Goal: Information Seeking & Learning: Check status

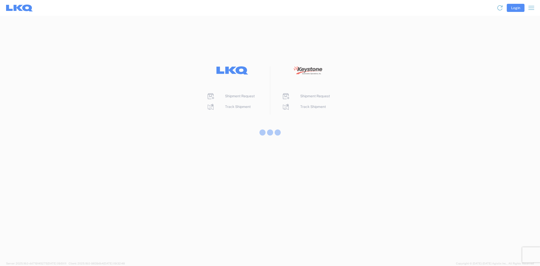
click at [232, 108] on div at bounding box center [270, 133] width 540 height 266
click at [233, 107] on div at bounding box center [270, 133] width 540 height 266
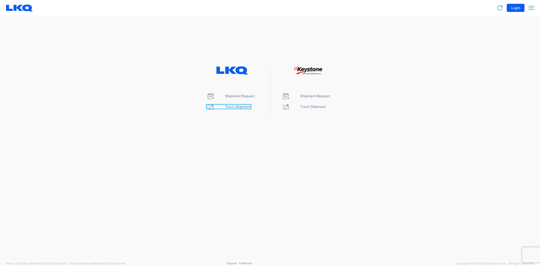
click at [233, 107] on span "Track Shipment" at bounding box center [238, 107] width 26 height 4
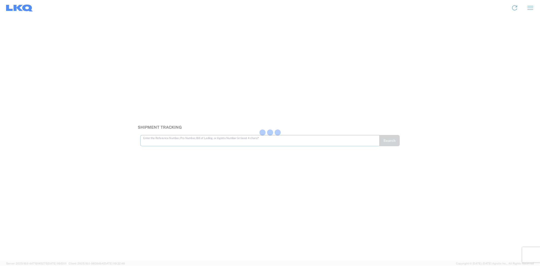
click at [186, 142] on div at bounding box center [270, 133] width 540 height 266
click at [191, 138] on div at bounding box center [270, 133] width 540 height 266
click at [191, 138] on input "text" at bounding box center [259, 137] width 233 height 9
type input "56706301"
